Goal: Information Seeking & Learning: Find contact information

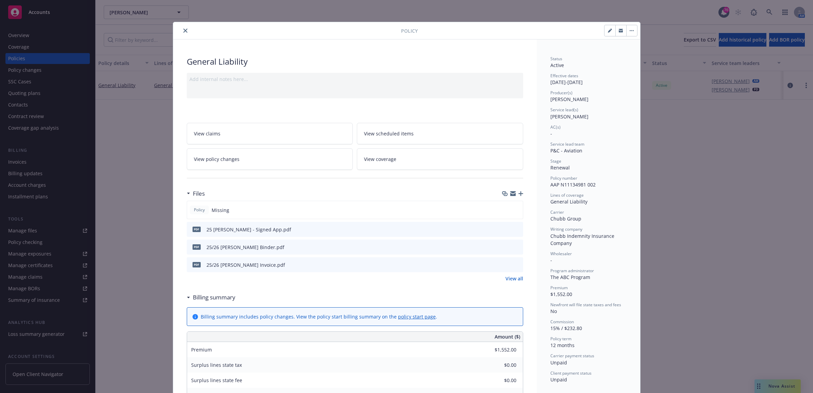
click at [183, 32] on icon "close" at bounding box center [185, 31] width 4 height 4
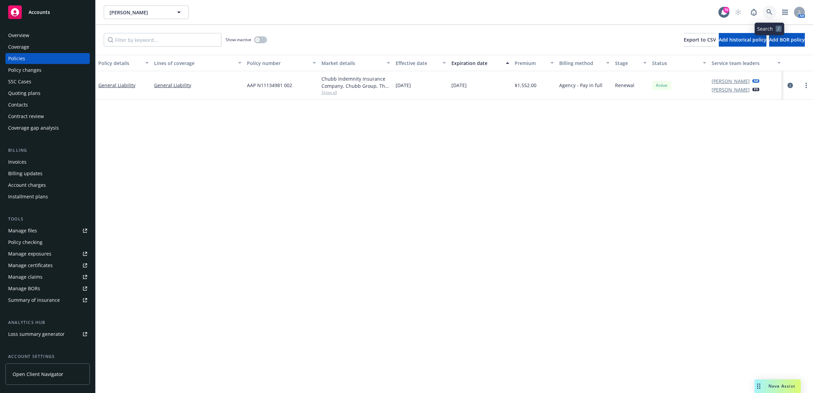
click at [771, 9] on icon at bounding box center [770, 12] width 6 height 6
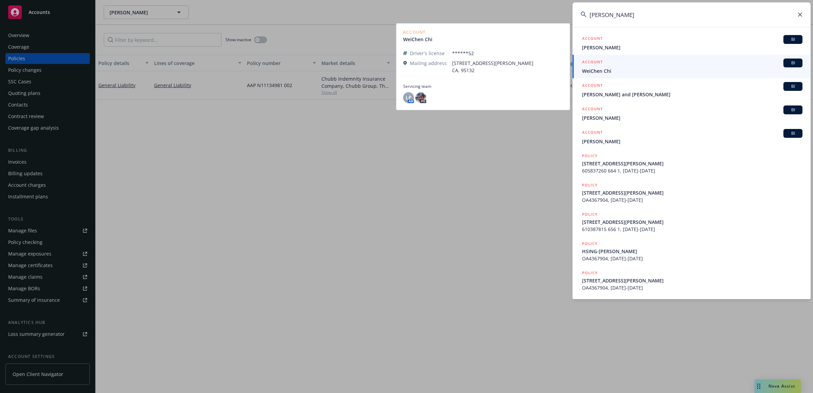
type input "[PERSON_NAME]"
click at [623, 68] on span "WeiChen Chi" at bounding box center [692, 70] width 221 height 7
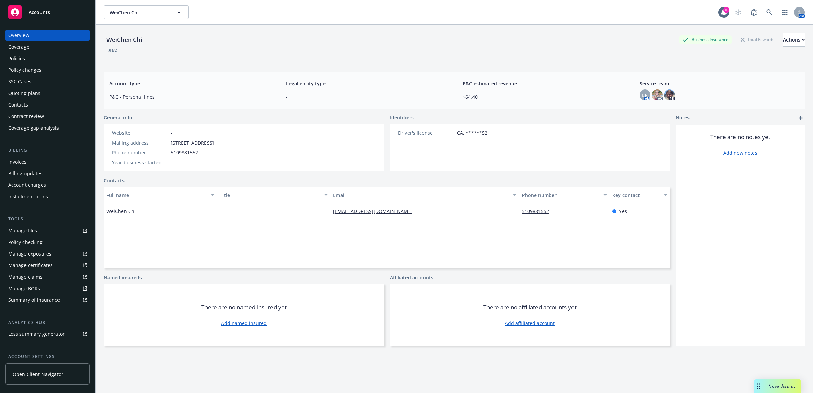
click at [41, 58] on div "Policies" at bounding box center [47, 58] width 79 height 11
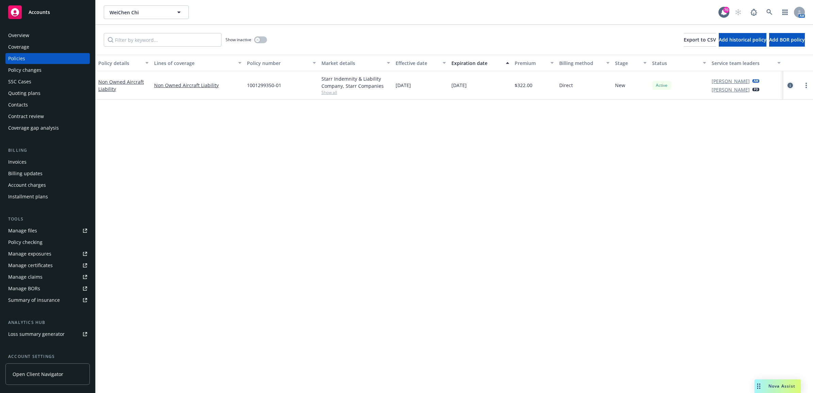
click at [790, 84] on icon "circleInformation" at bounding box center [790, 85] width 5 height 5
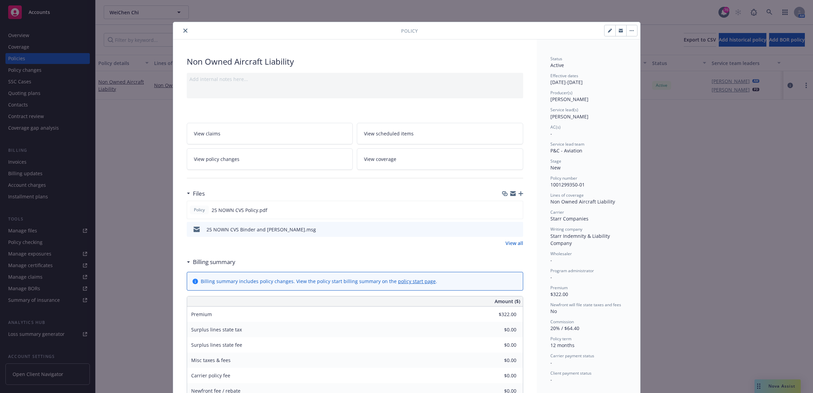
click at [183, 31] on icon "close" at bounding box center [185, 31] width 4 height 4
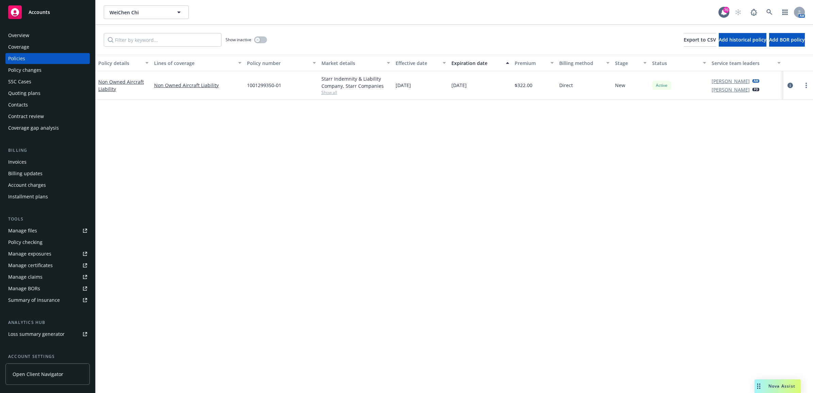
click at [29, 161] on div "Invoices" at bounding box center [47, 162] width 79 height 11
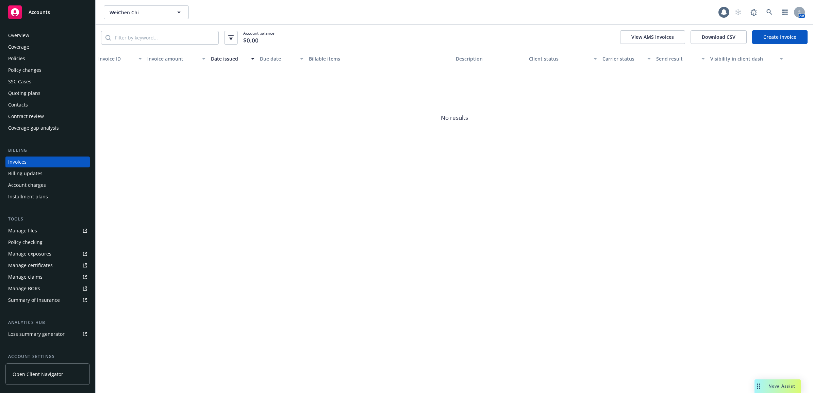
click at [33, 54] on div "Policies" at bounding box center [47, 58] width 79 height 11
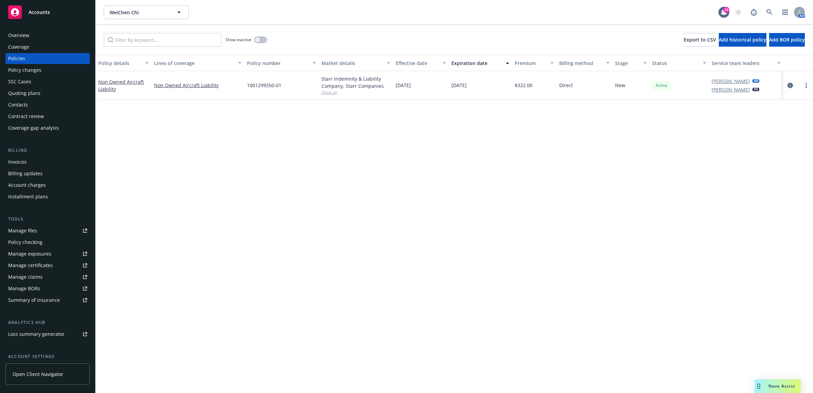
click at [31, 101] on div "Contacts" at bounding box center [47, 104] width 79 height 11
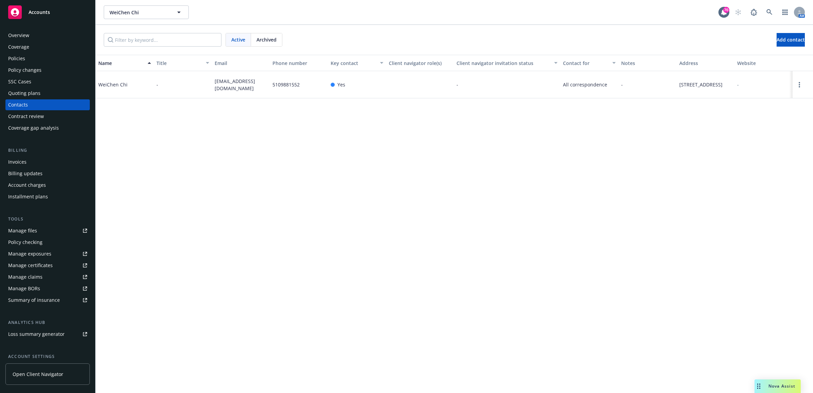
click at [57, 60] on div "Policies" at bounding box center [47, 58] width 79 height 11
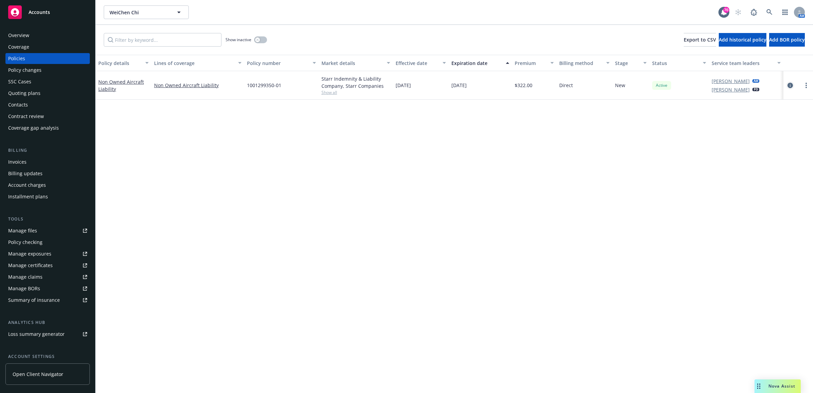
click at [791, 84] on icon "circleInformation" at bounding box center [790, 85] width 5 height 5
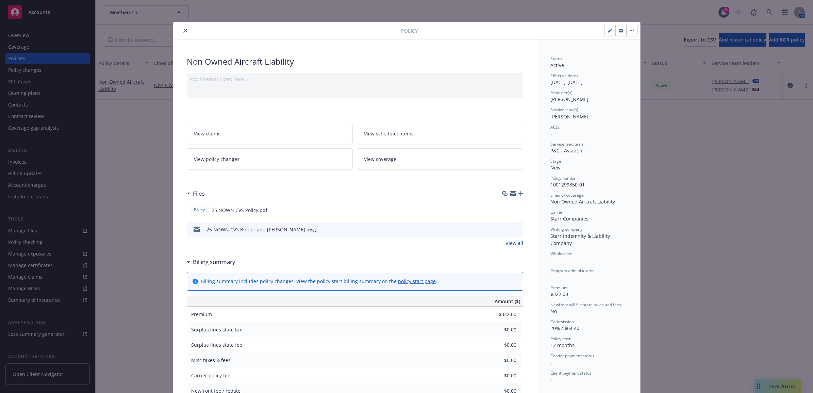
scroll to position [20, 0]
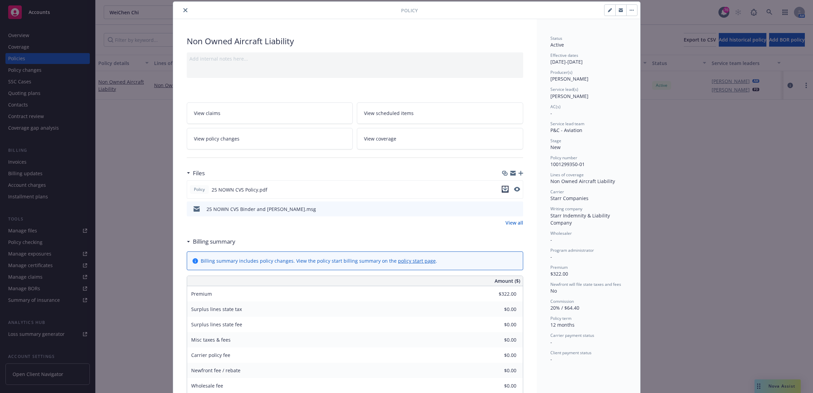
click at [503, 191] on icon "download file" at bounding box center [505, 189] width 5 height 5
drag, startPoint x: 583, startPoint y: 96, endPoint x: 590, endPoint y: 91, distance: 8.5
click at [583, 96] on span "[PERSON_NAME]" at bounding box center [570, 96] width 38 height 6
click at [185, 9] on button "close" at bounding box center [185, 10] width 8 height 8
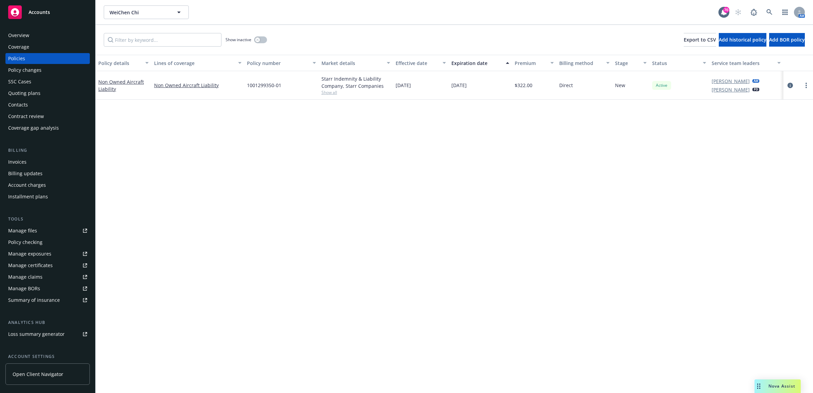
click at [29, 108] on div "Contacts" at bounding box center [47, 104] width 79 height 11
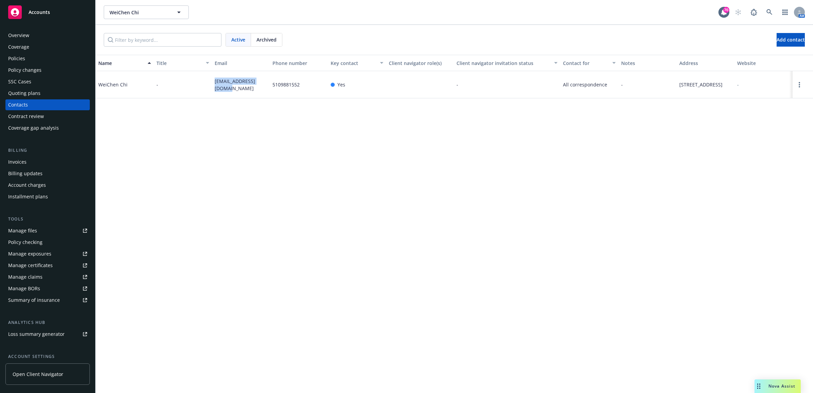
drag, startPoint x: 229, startPoint y: 88, endPoint x: 210, endPoint y: 81, distance: 20.0
click at [210, 81] on div "WeiChen Chi - [EMAIL_ADDRESS][DOMAIN_NAME] 5109881552 Yes - All correspondence …" at bounding box center [455, 84] width 718 height 27
drag, startPoint x: 210, startPoint y: 81, endPoint x: 227, endPoint y: 83, distance: 17.2
copy div "[EMAIL_ADDRESS][DOMAIN_NAME]"
